Goal: Task Accomplishment & Management: Manage account settings

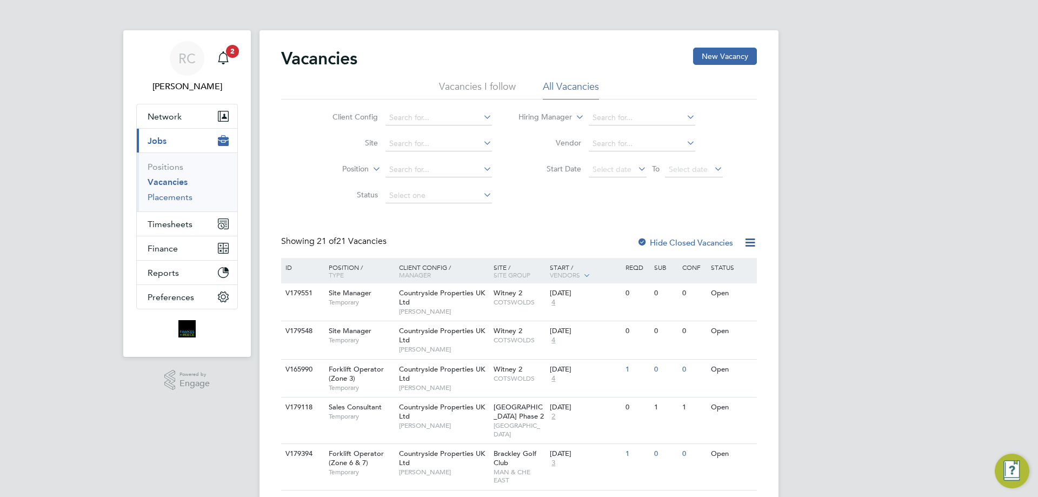
click at [176, 196] on link "Placements" at bounding box center [170, 197] width 45 height 10
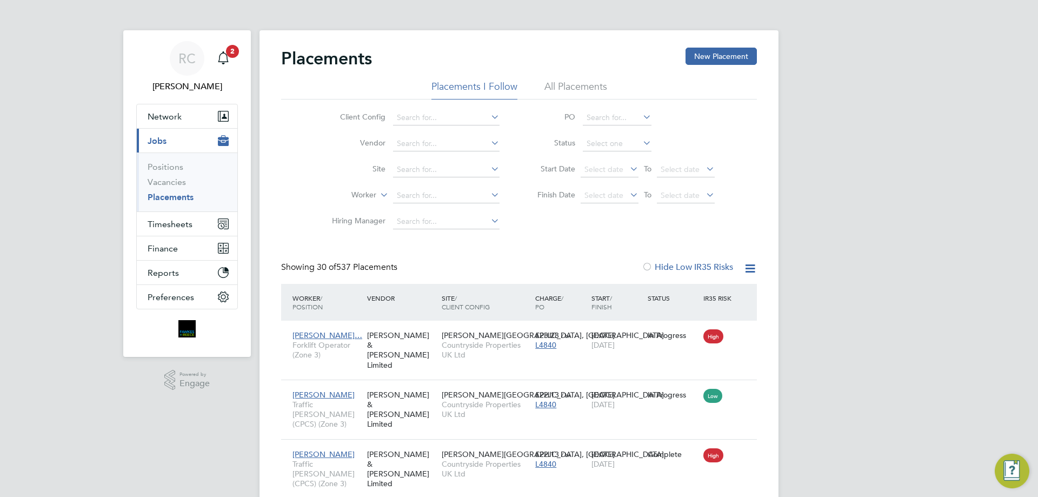
click at [462, 204] on li "Worker" at bounding box center [411, 196] width 203 height 26
click at [464, 195] on input at bounding box center [446, 195] width 106 height 15
click at [446, 169] on input at bounding box center [446, 169] width 106 height 15
click at [433, 197] on input at bounding box center [446, 195] width 106 height 15
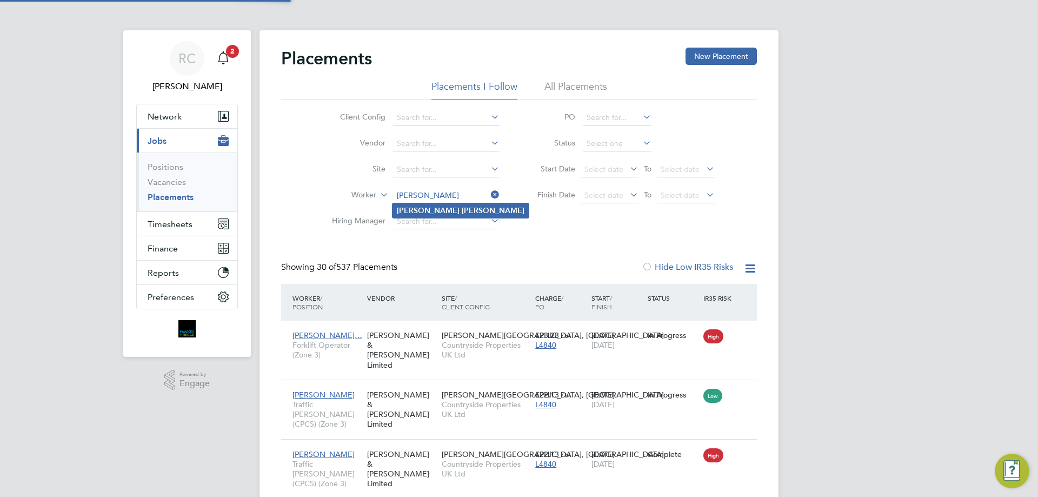
click at [462, 212] on b "Wade" at bounding box center [493, 210] width 63 height 9
type input "[PERSON_NAME]"
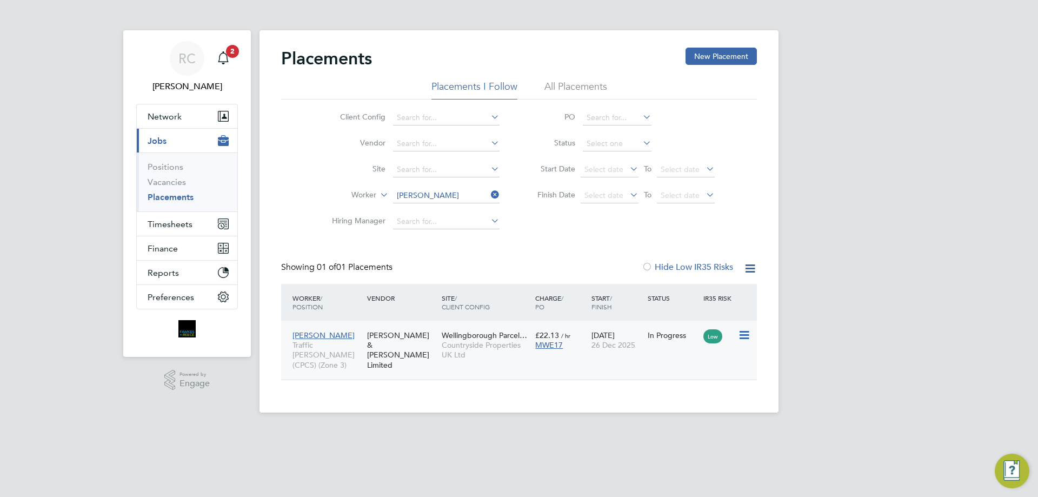
click at [739, 338] on icon at bounding box center [743, 335] width 11 height 13
click at [638, 358] on div "Luke Wade Traffic Marshall (CPCS) (Zone 3) Fawkes & Reece Limited Wellingboroug…" at bounding box center [519, 350] width 476 height 59
click at [633, 345] on span "26 Dec 2025" at bounding box center [613, 345] width 44 height 10
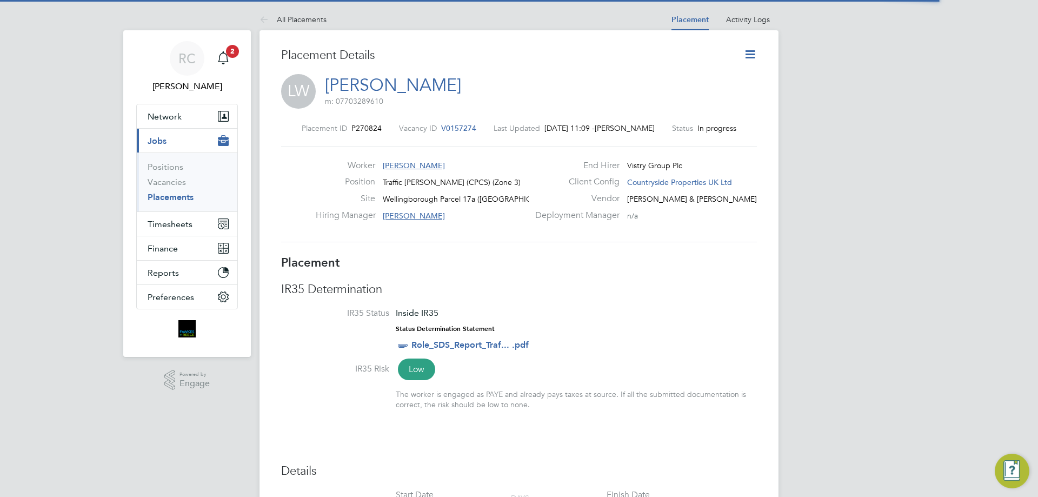
click at [752, 57] on icon at bounding box center [750, 55] width 14 height 14
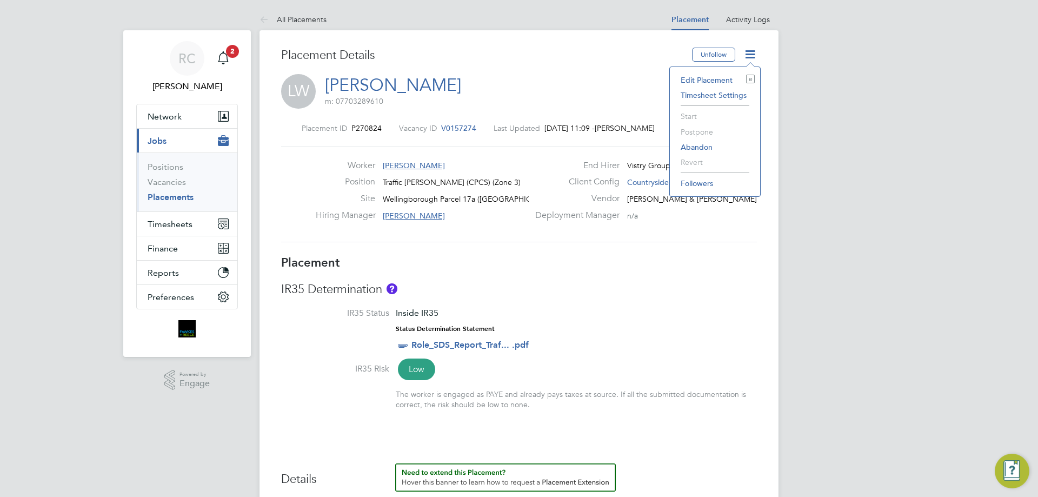
click at [713, 81] on li "Edit Placement e" at bounding box center [714, 79] width 79 height 15
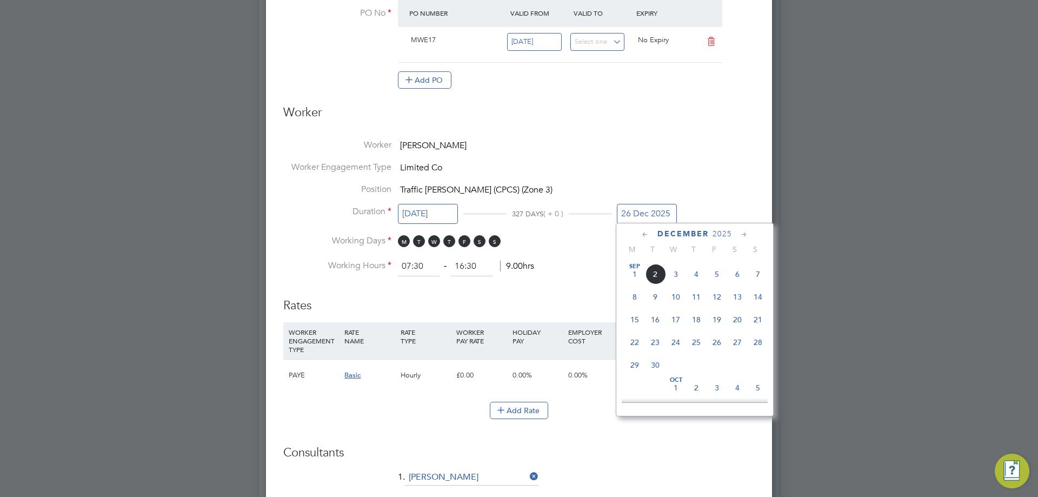
scroll to position [374, 0]
drag, startPoint x: 655, startPoint y: 216, endPoint x: 631, endPoint y: 222, distance: 24.9
click at [631, 222] on input "26 Dec 2025" at bounding box center [647, 214] width 60 height 20
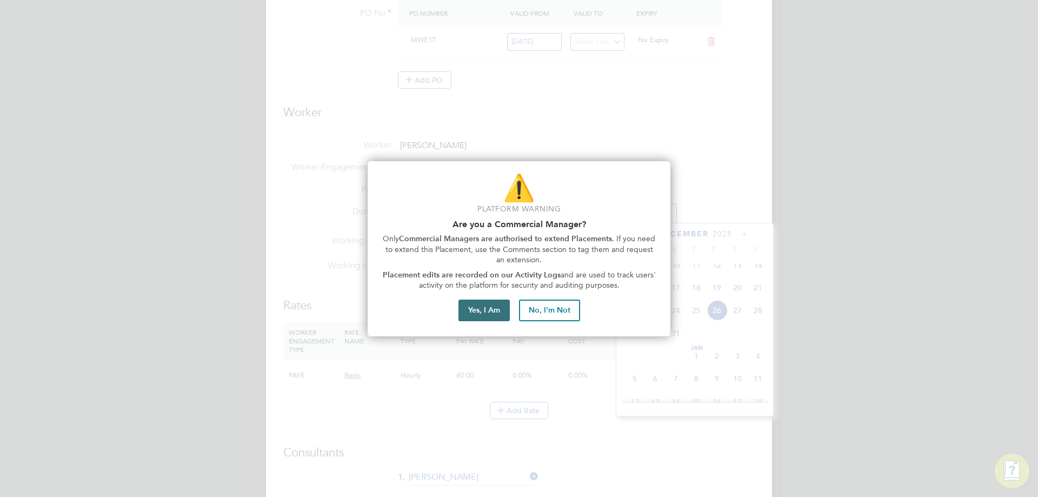
click at [505, 311] on button "Yes, I Am" at bounding box center [483, 310] width 51 height 22
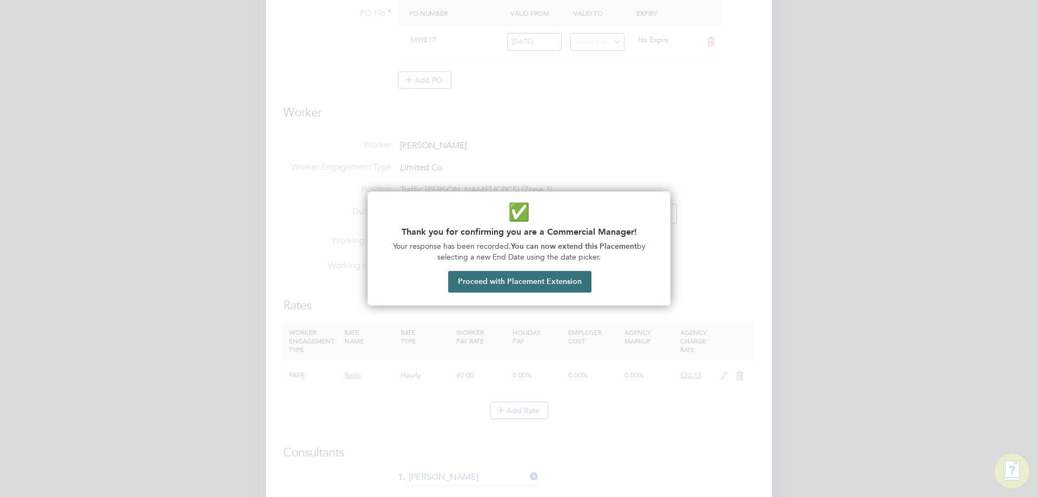
click at [556, 282] on button "Proceed with Placement Extension" at bounding box center [519, 282] width 143 height 22
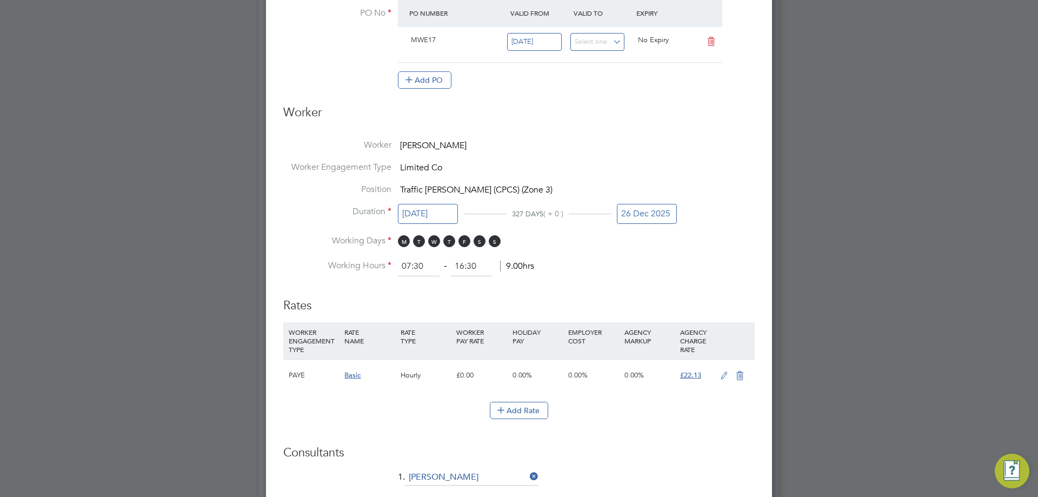
click at [556, 282] on ng-form "Deployment End Hirer Vistry Group Plc Client Config Countryside Properties UK L…" at bounding box center [518, 238] width 471 height 1100
click at [632, 218] on input "26 Dec 2025" at bounding box center [647, 214] width 60 height 20
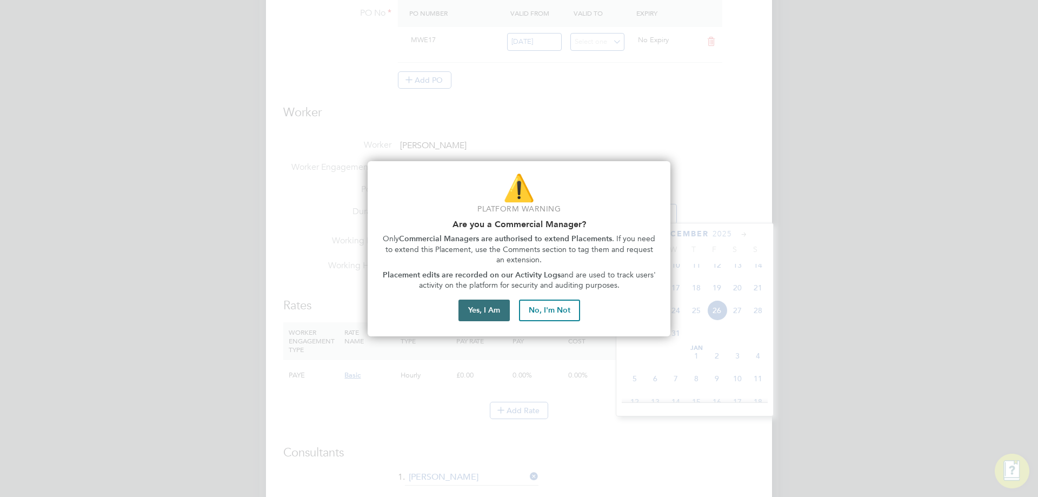
click at [499, 314] on button "Yes, I Am" at bounding box center [483, 310] width 51 height 22
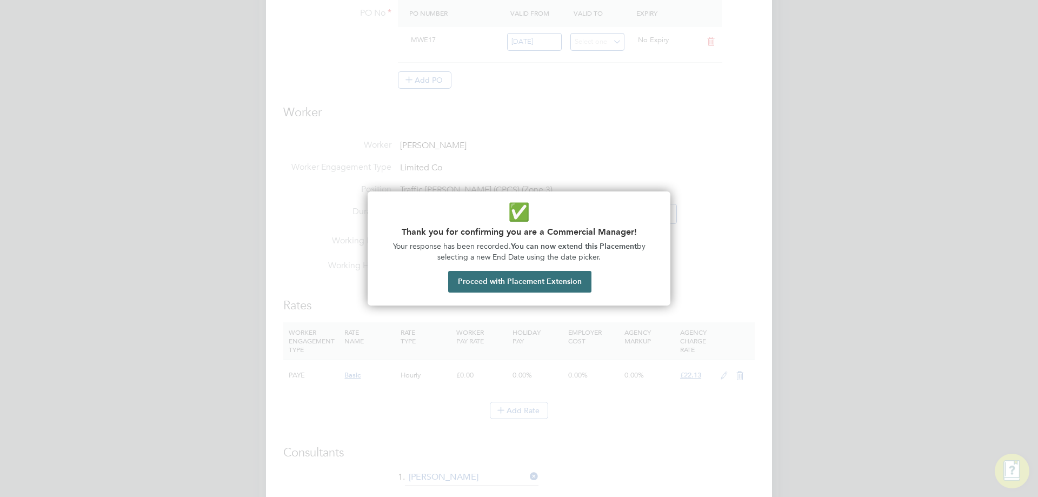
click at [516, 286] on button "Proceed with Placement Extension" at bounding box center [519, 282] width 143 height 22
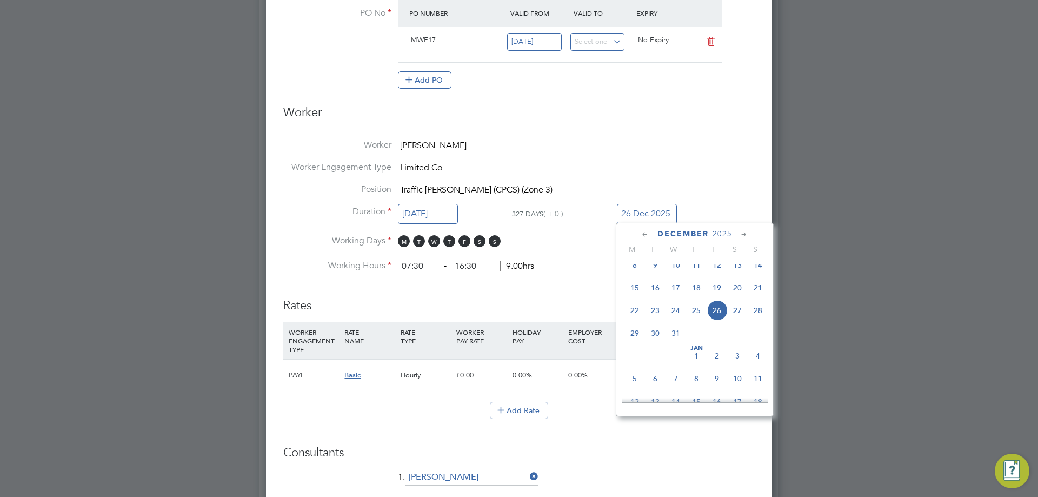
click at [647, 235] on icon at bounding box center [645, 235] width 10 height 12
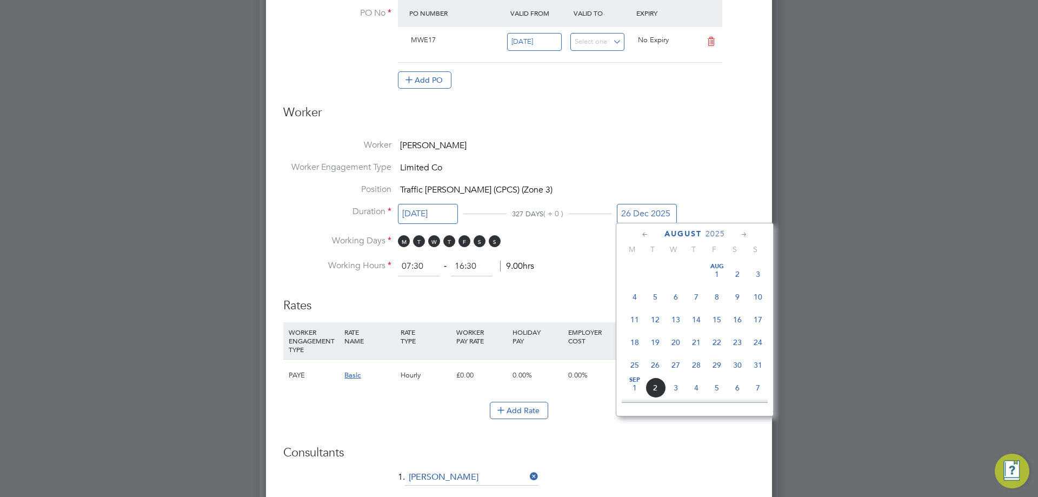
click at [751, 344] on span "24" at bounding box center [757, 342] width 21 height 21
type input "[DATE]"
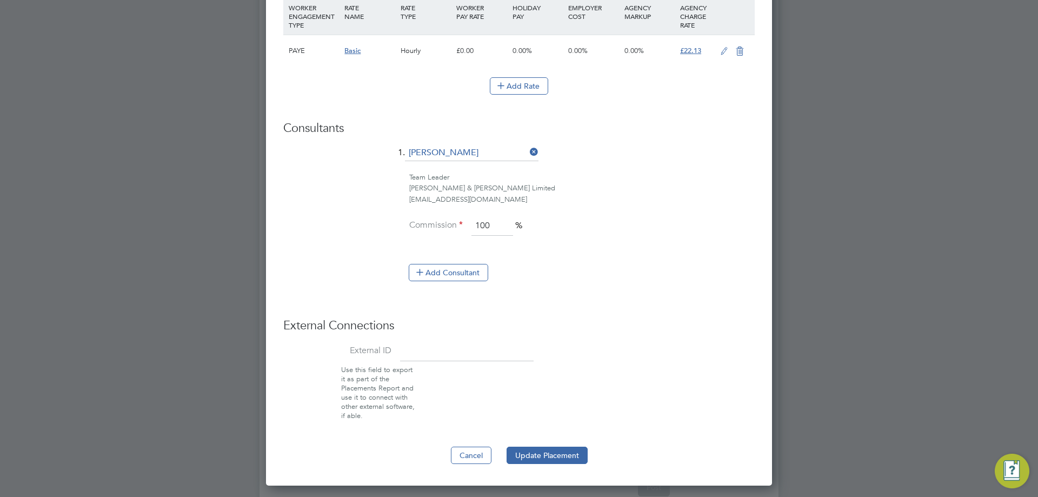
scroll to position [795, 0]
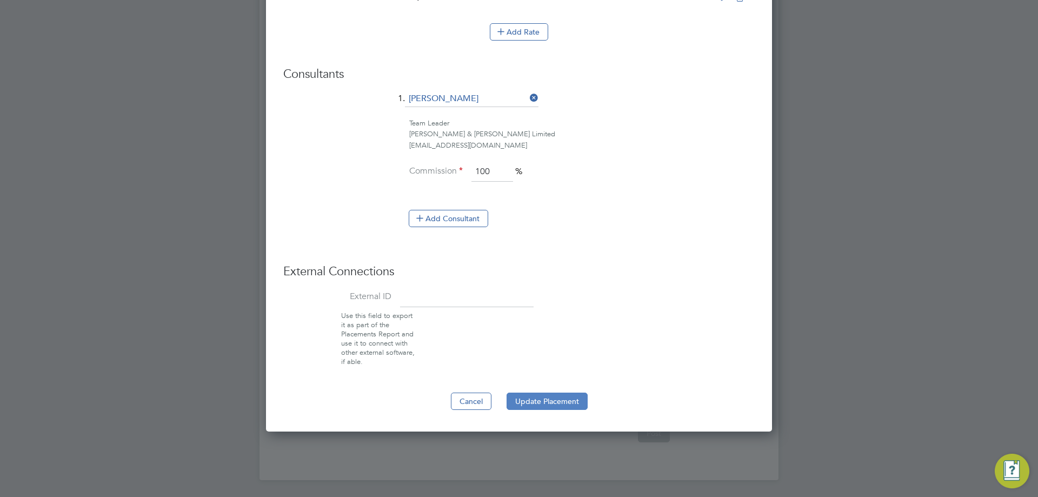
click at [544, 401] on button "Update Placement" at bounding box center [546, 400] width 81 height 17
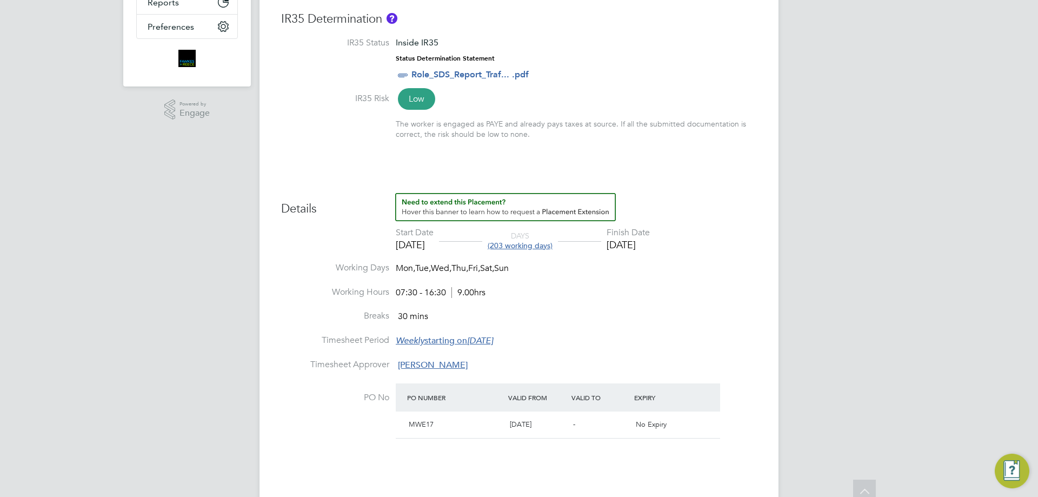
scroll to position [0, 0]
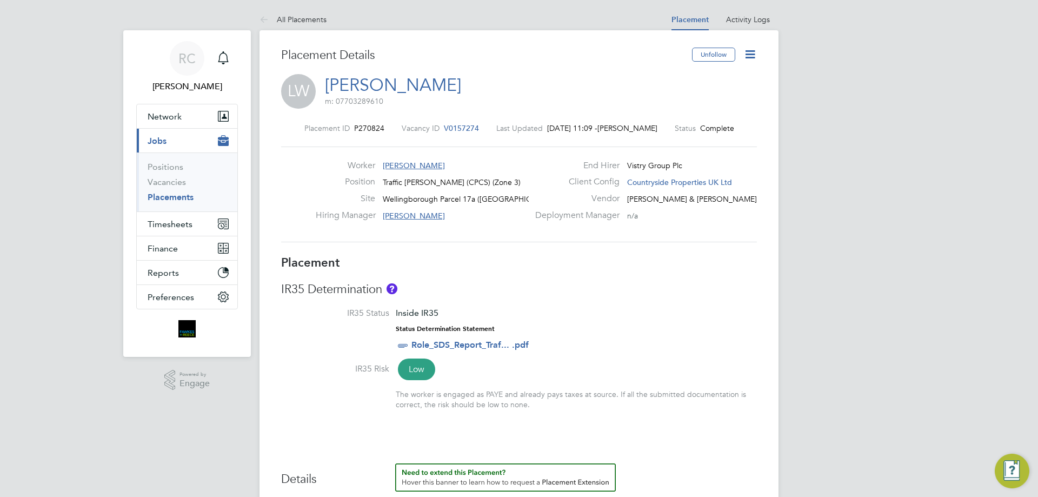
click at [456, 128] on span "V0157274" at bounding box center [461, 128] width 35 height 10
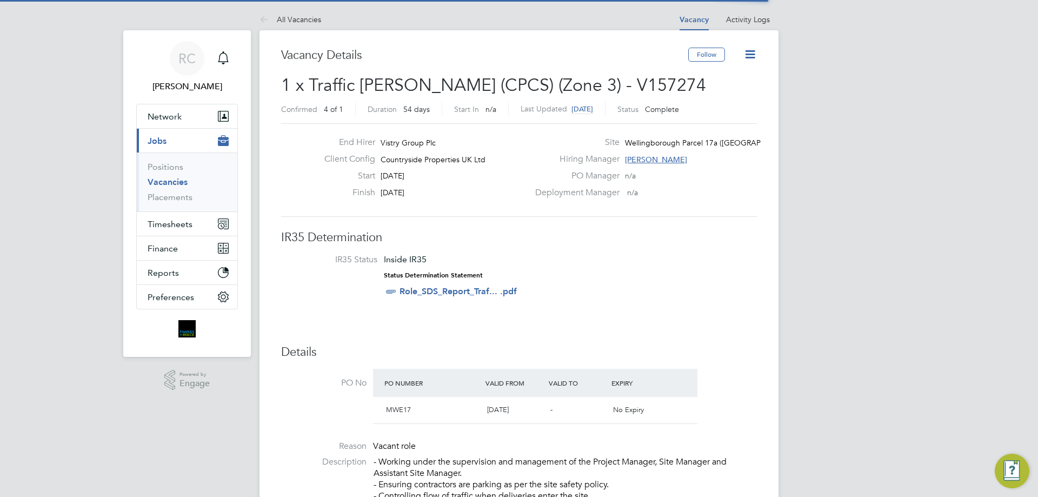
scroll to position [32, 76]
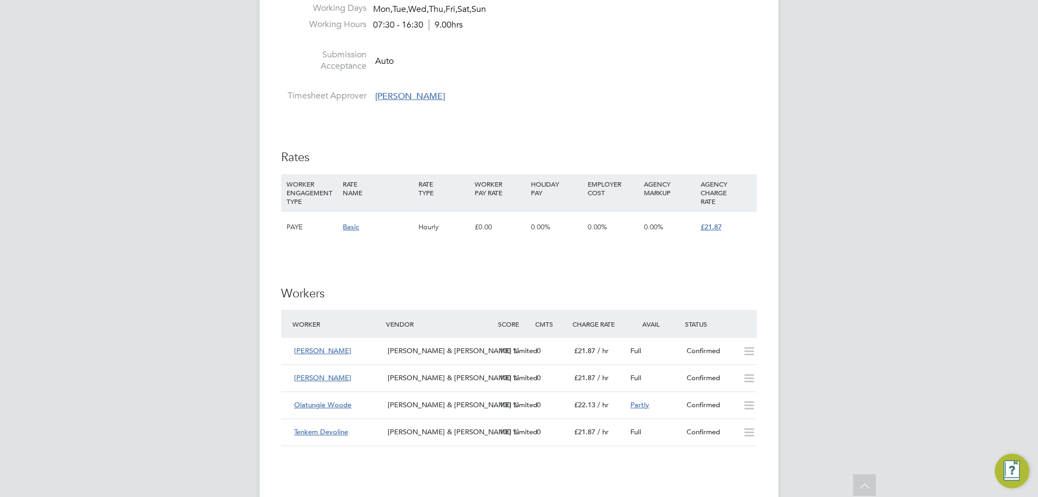
scroll to position [757, 0]
